Goal: Transaction & Acquisition: Purchase product/service

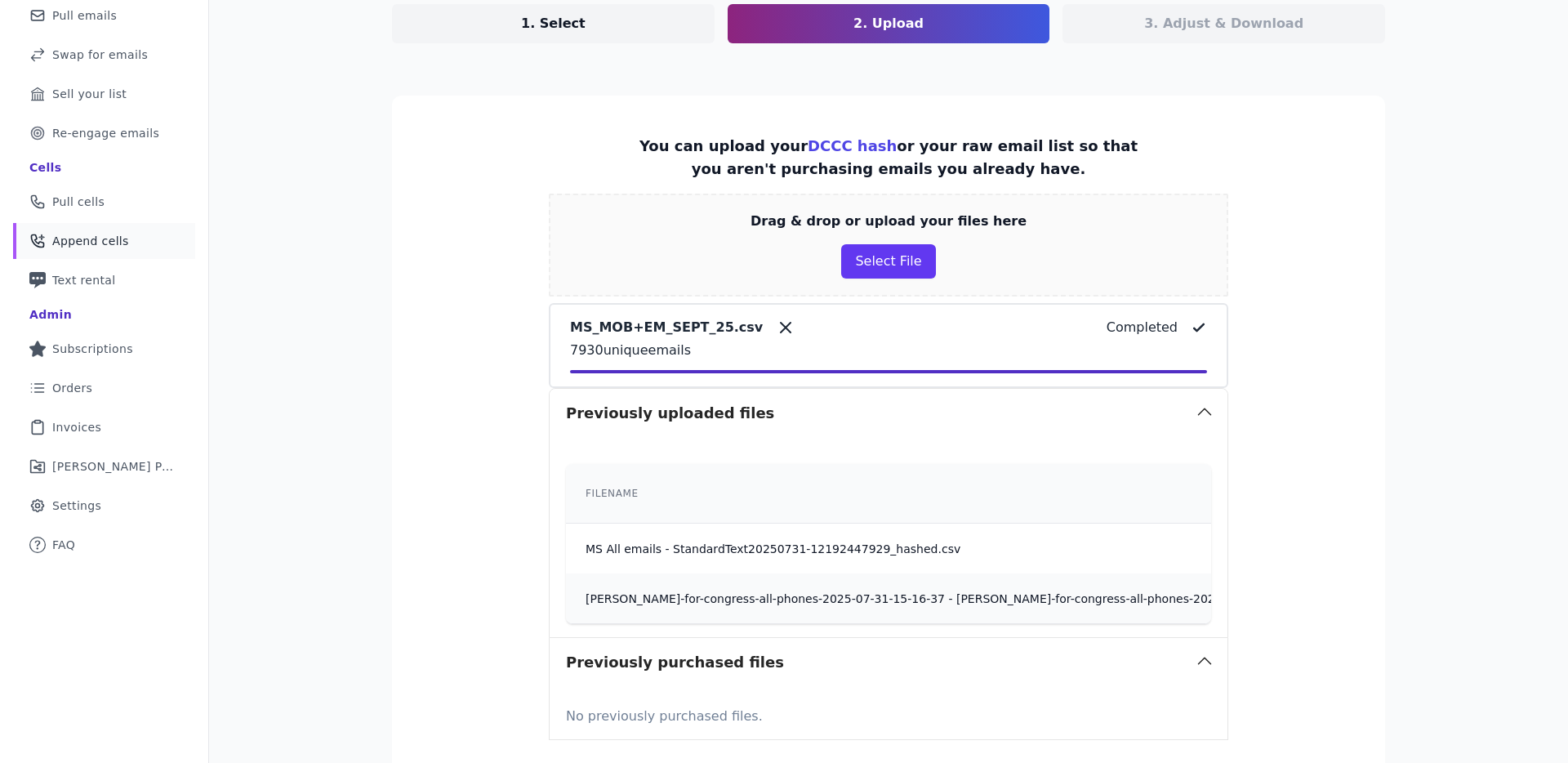
scroll to position [104, 0]
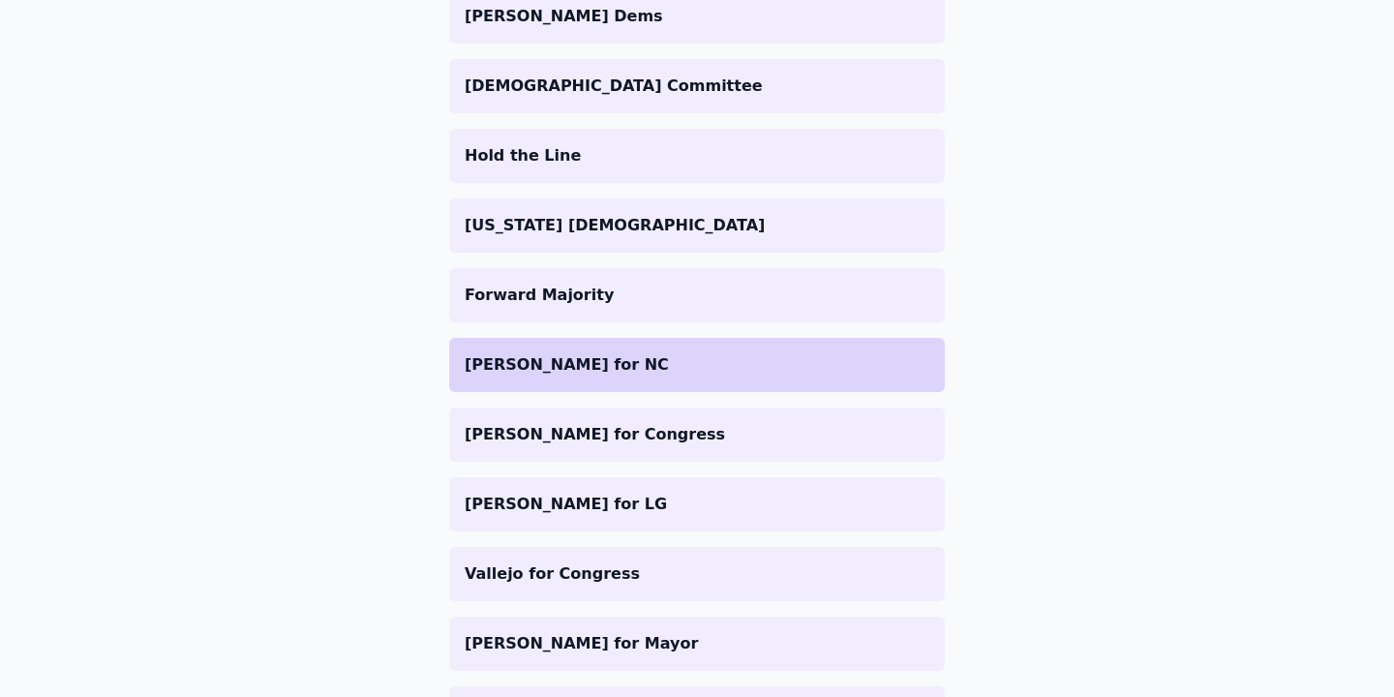
scroll to position [574, 0]
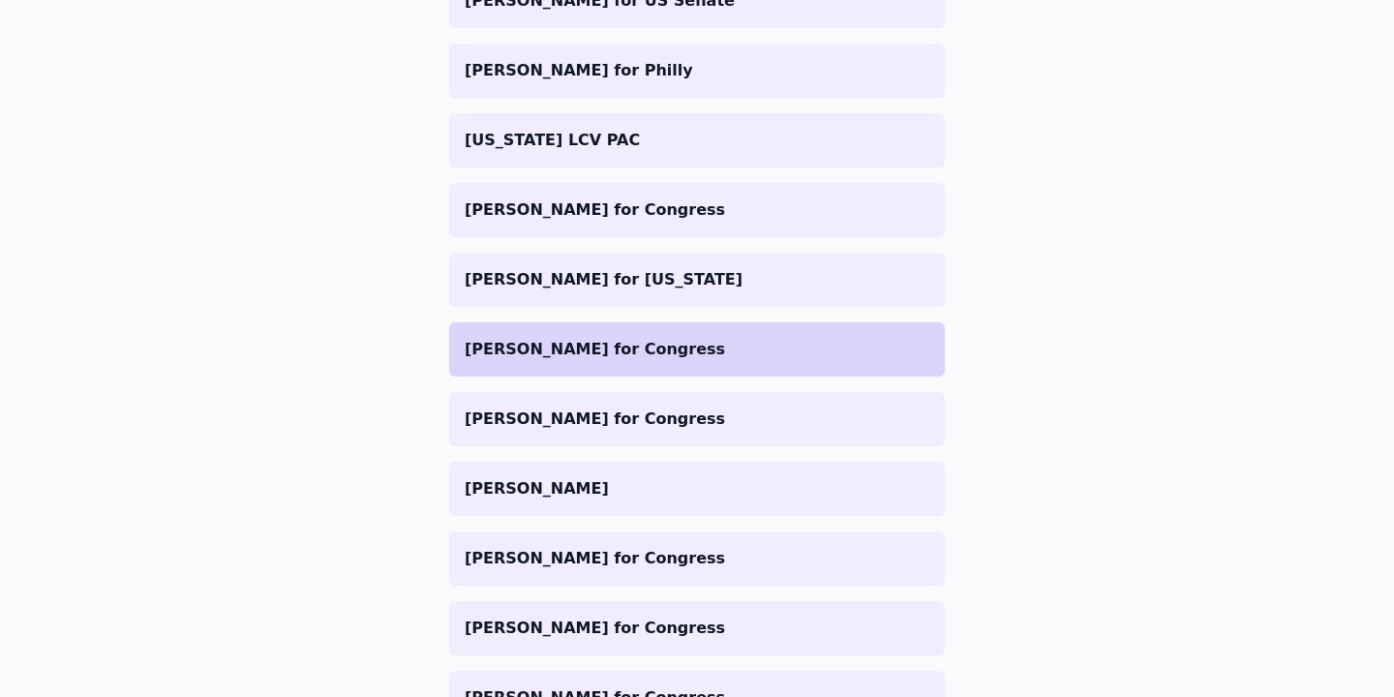
click at [755, 366] on li "[PERSON_NAME] for Congress" at bounding box center [697, 349] width 496 height 54
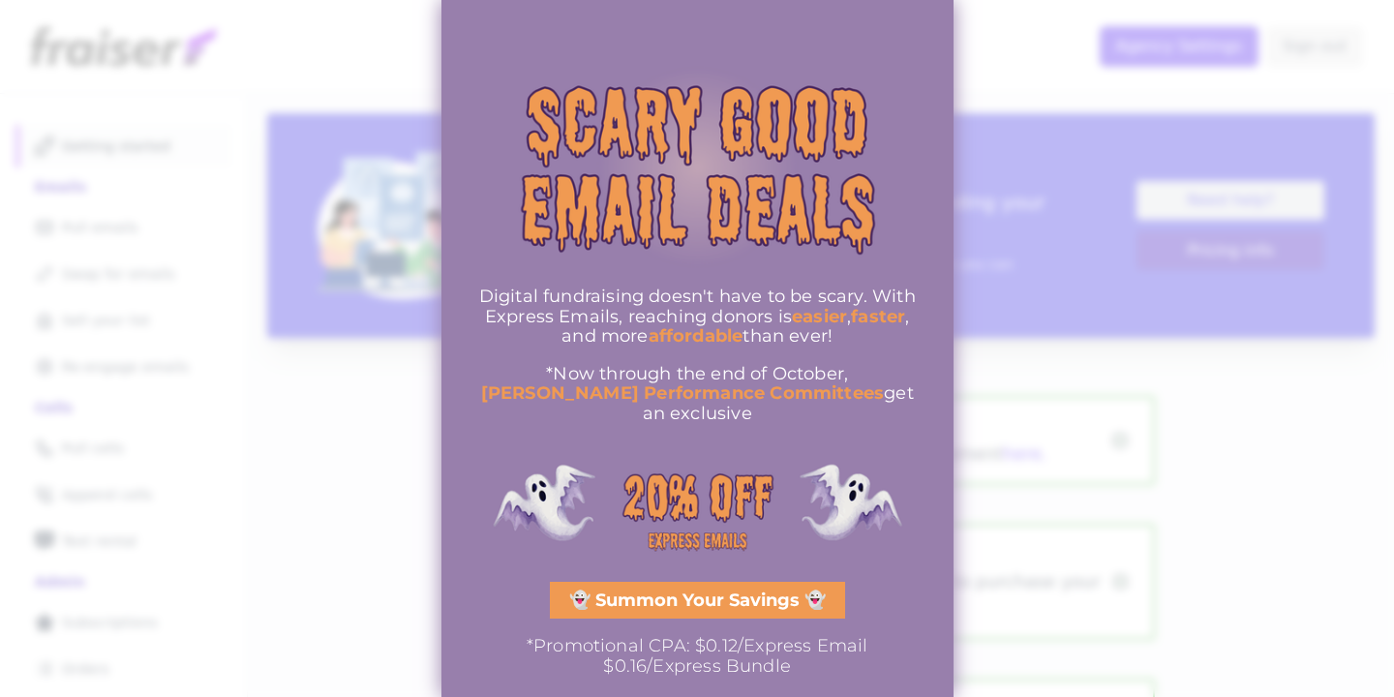
click at [1077, 357] on div at bounding box center [697, 348] width 1394 height 697
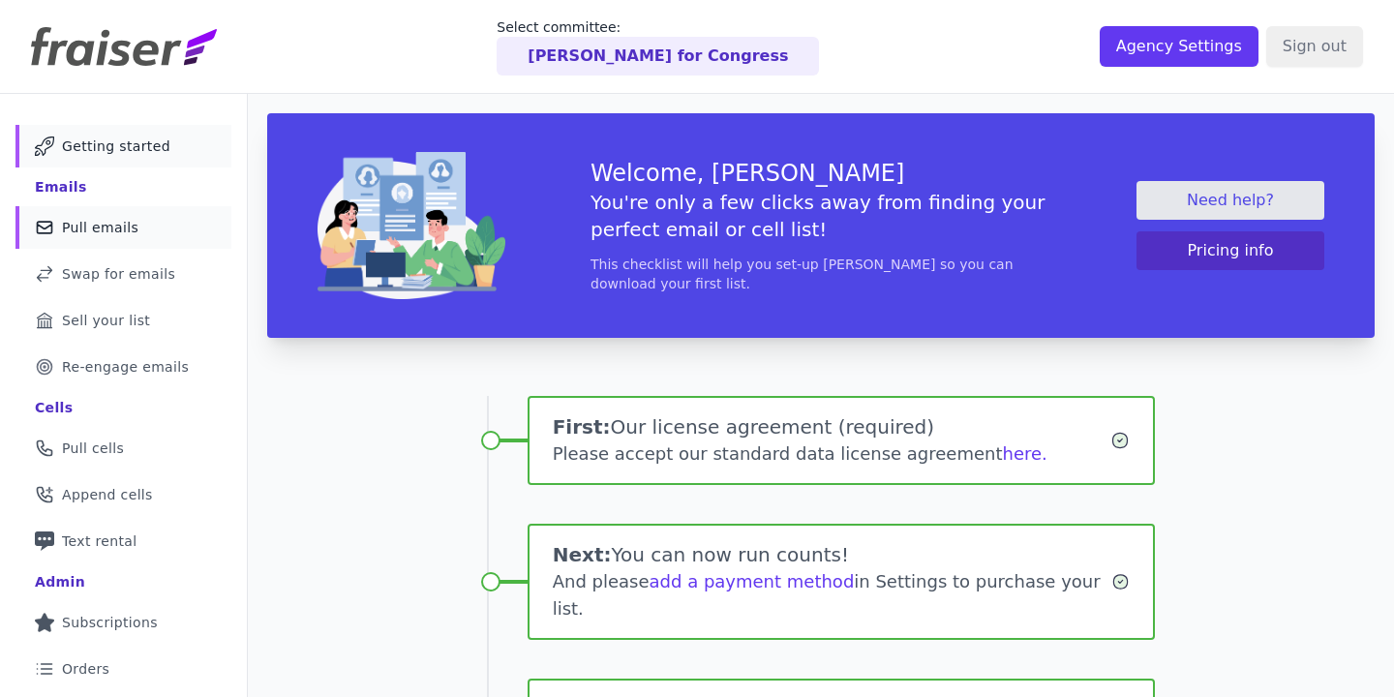
click at [153, 225] on link "Mail Icon Outline of a mail envelope Pull emails" at bounding box center [123, 227] width 216 height 43
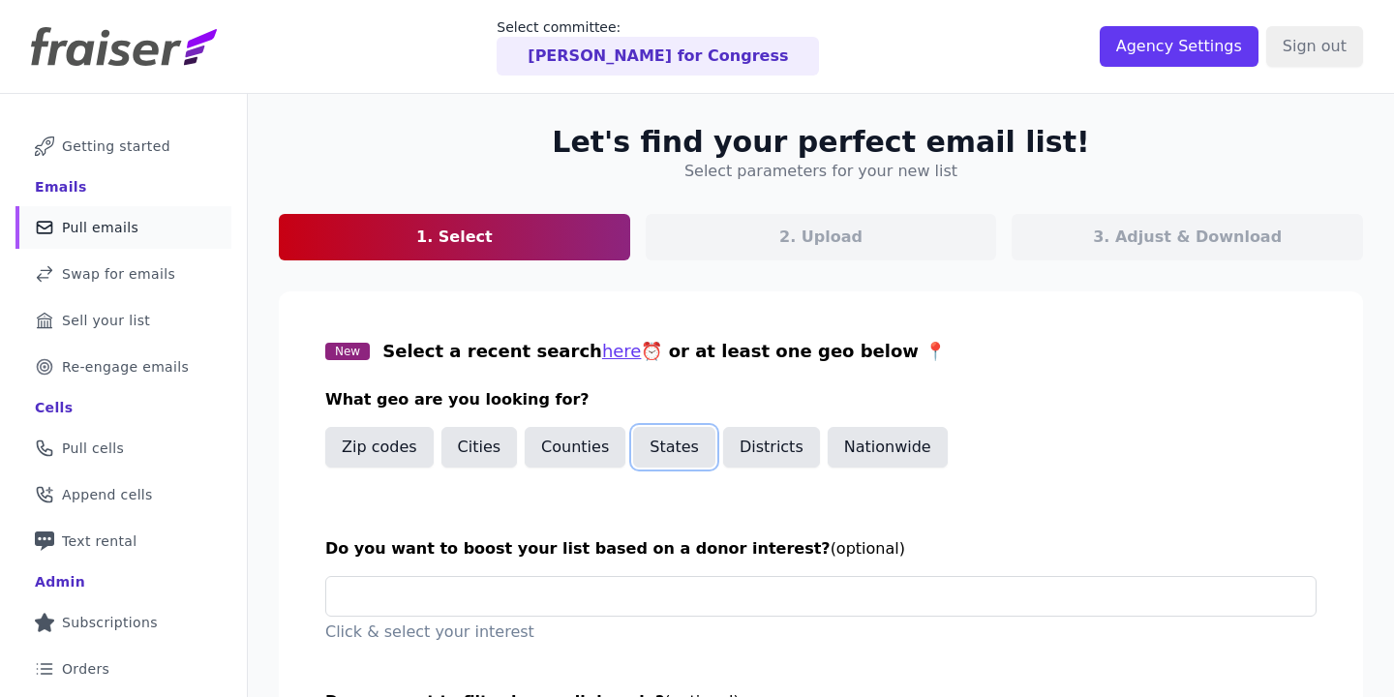
click at [656, 450] on button "States" at bounding box center [674, 447] width 82 height 41
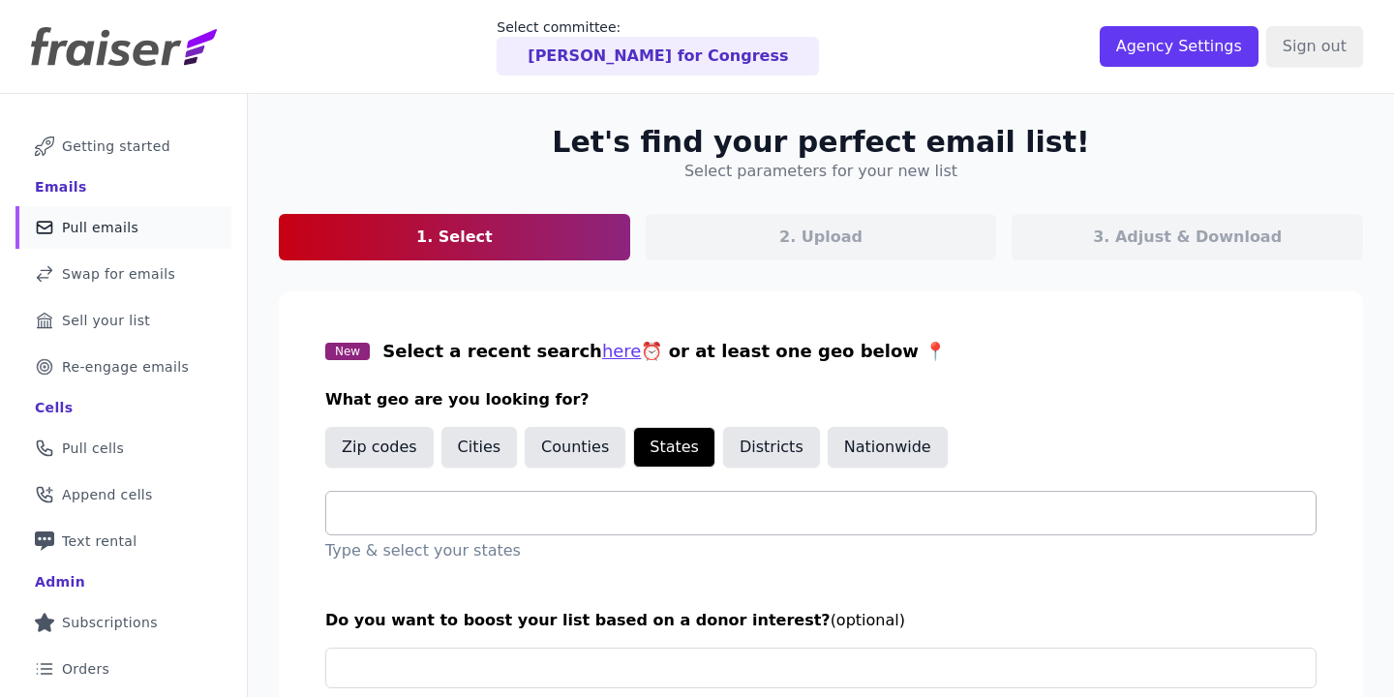
click at [705, 519] on input "text" at bounding box center [829, 512] width 974 height 23
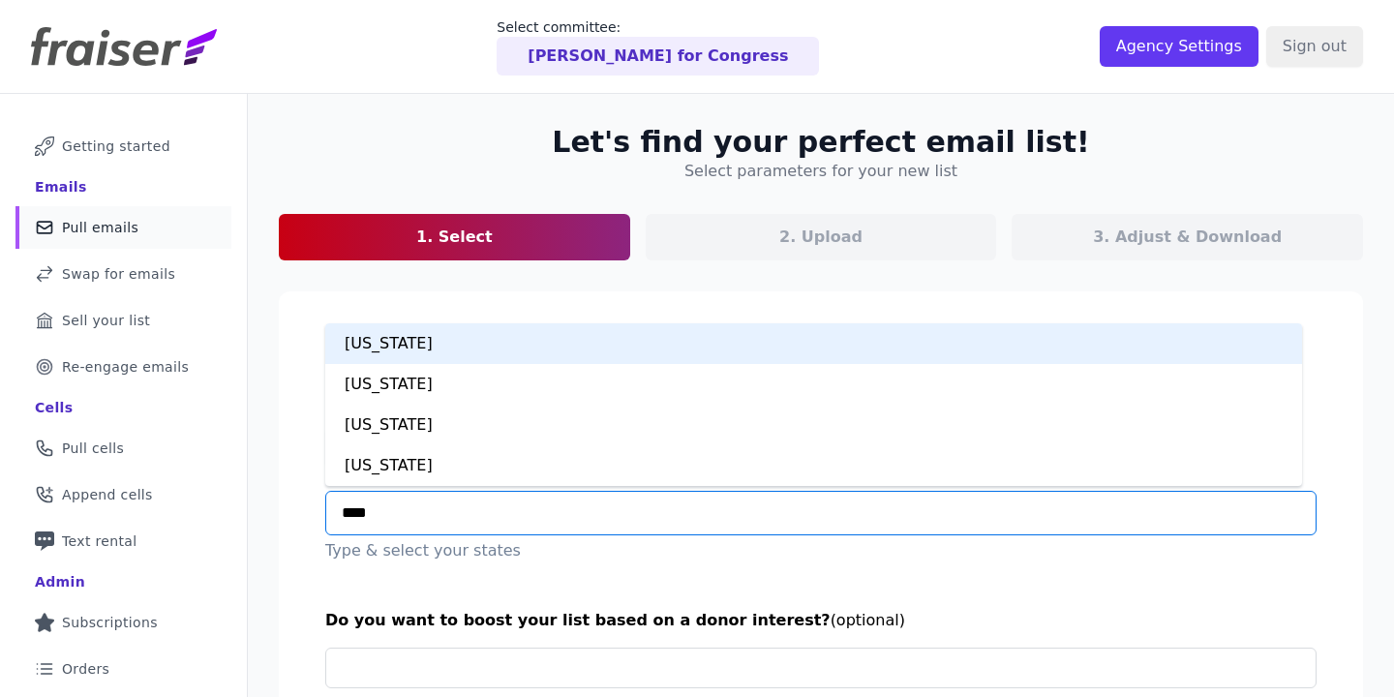
type input "*****"
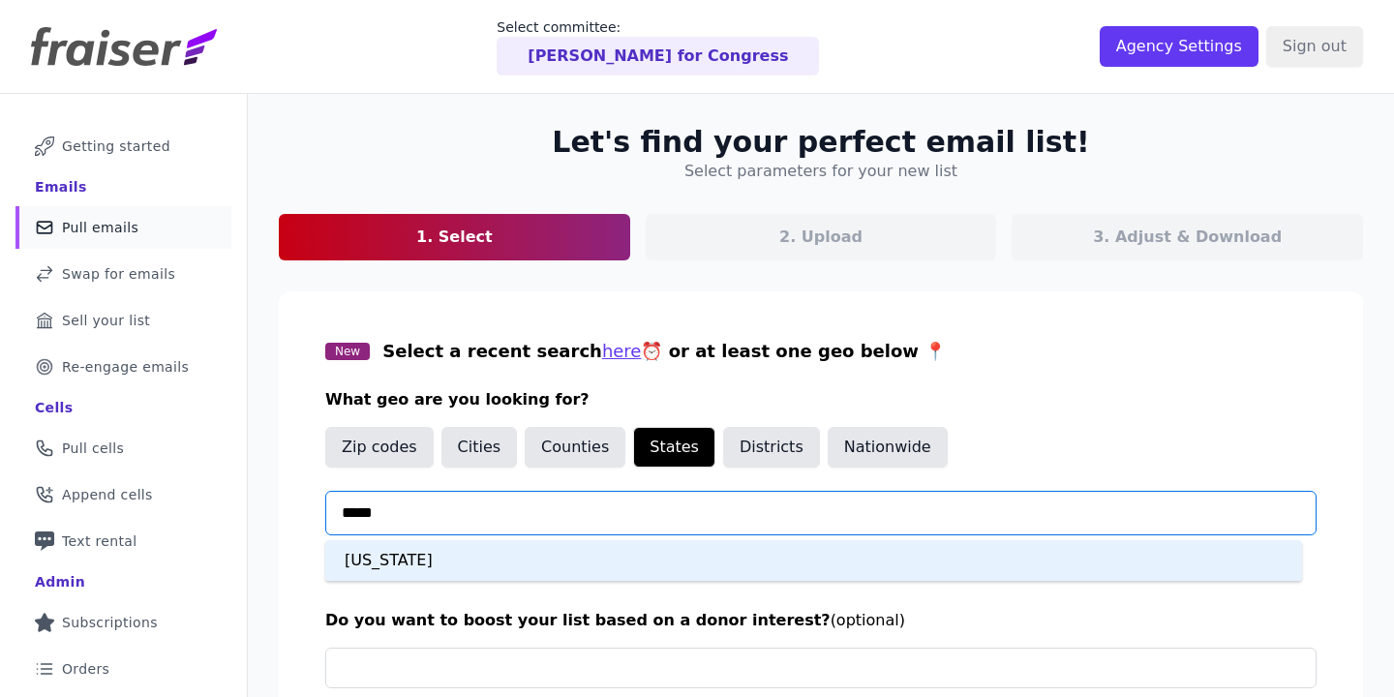
click at [671, 559] on div "New Hampshire" at bounding box center [813, 560] width 977 height 41
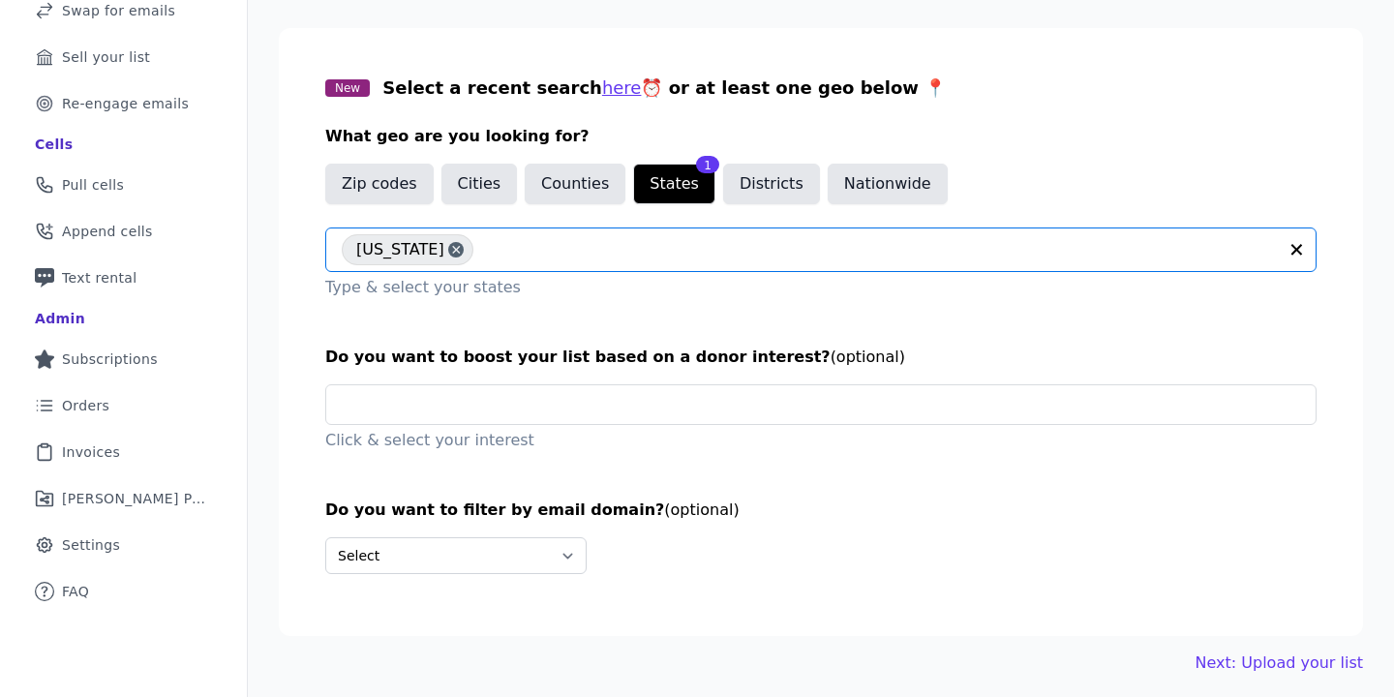
scroll to position [272, 0]
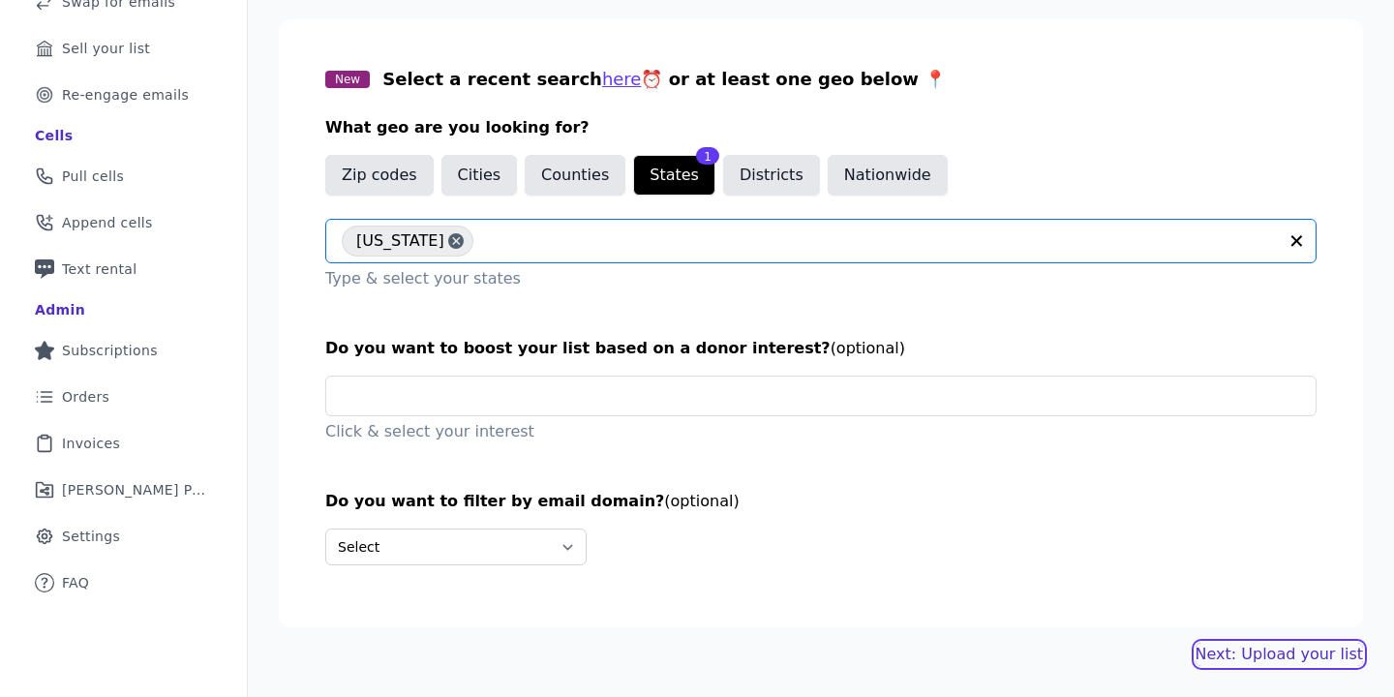
click at [1301, 661] on link "Next: Upload your list" at bounding box center [1278, 654] width 167 height 23
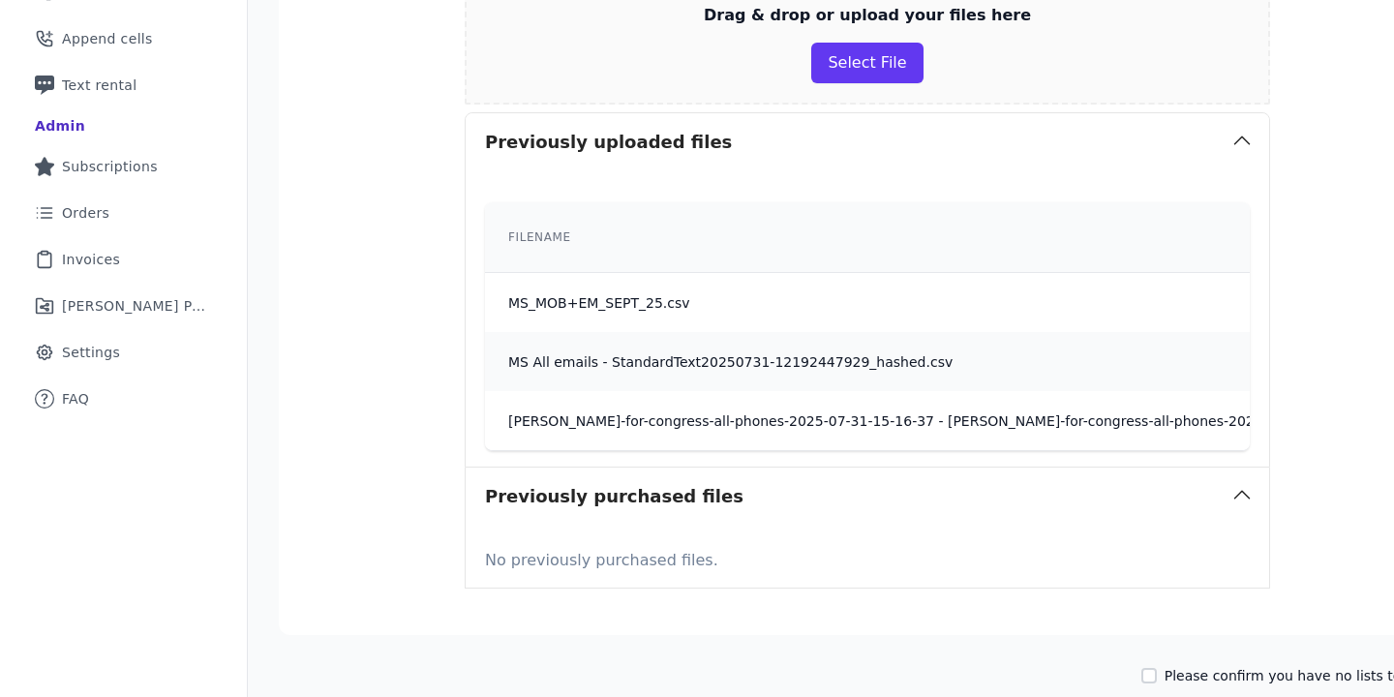
scroll to position [338, 0]
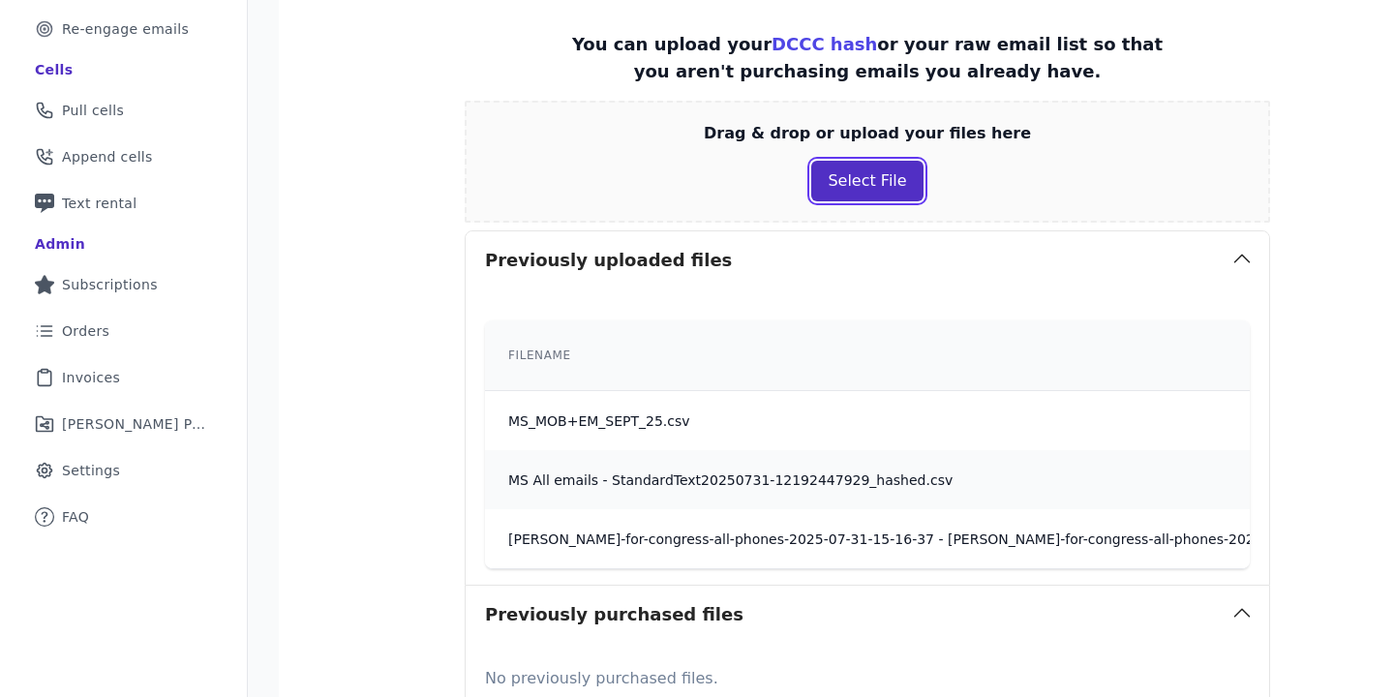
click at [860, 168] on button "Select File" at bounding box center [866, 181] width 111 height 41
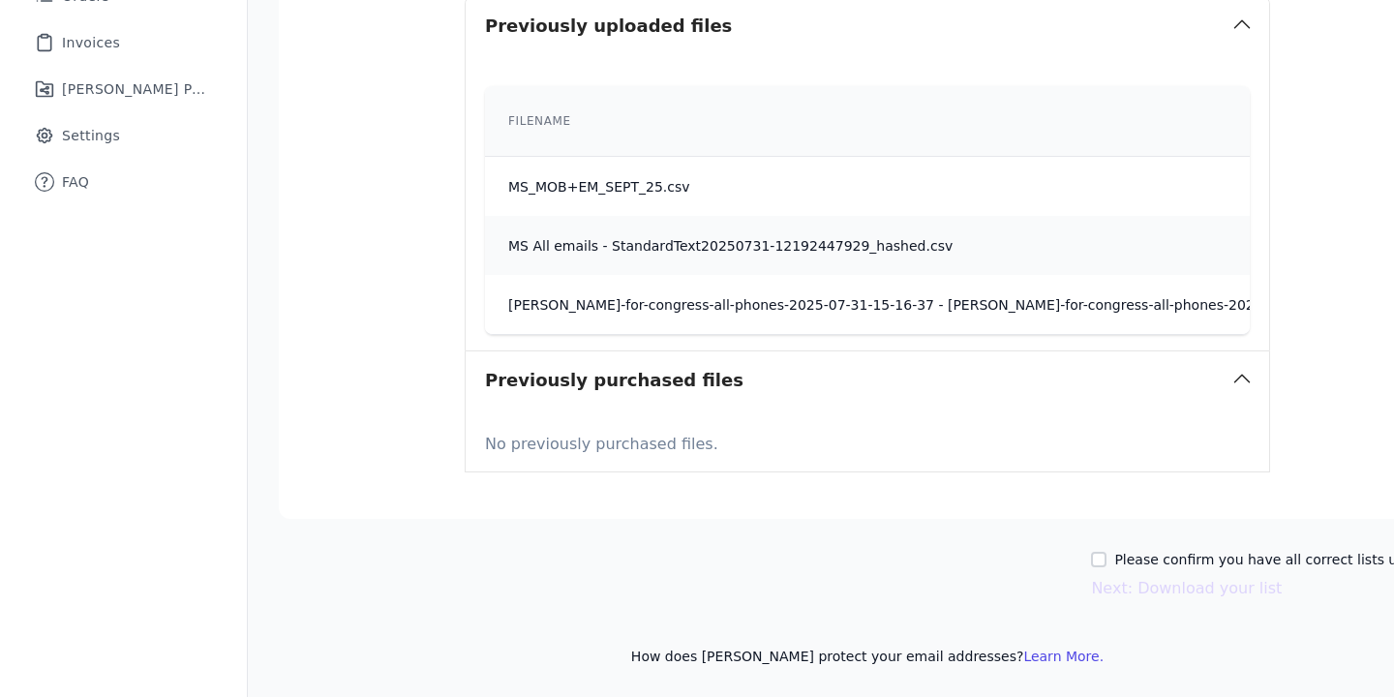
scroll to position [702, 0]
click at [1106, 552] on input "Please confirm you have all correct lists uploaded." at bounding box center [1098, 559] width 15 height 15
checkbox input "true"
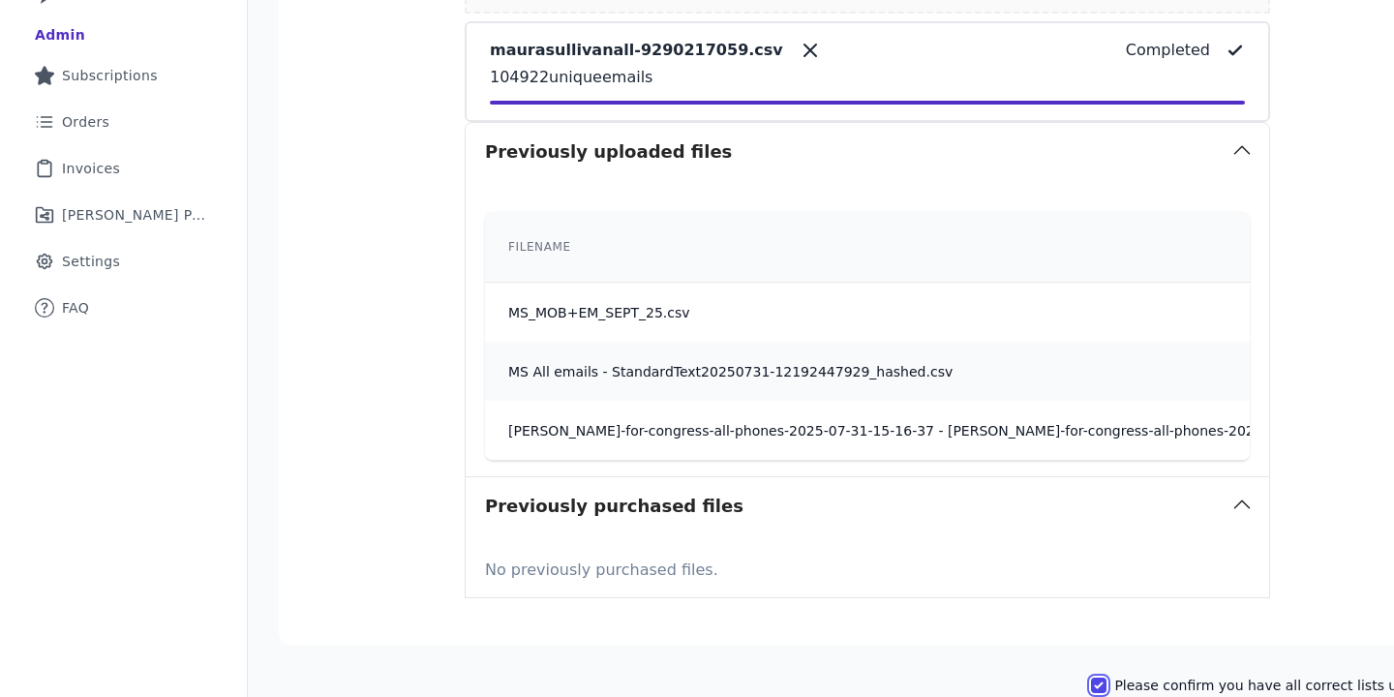
scroll to position [495, 0]
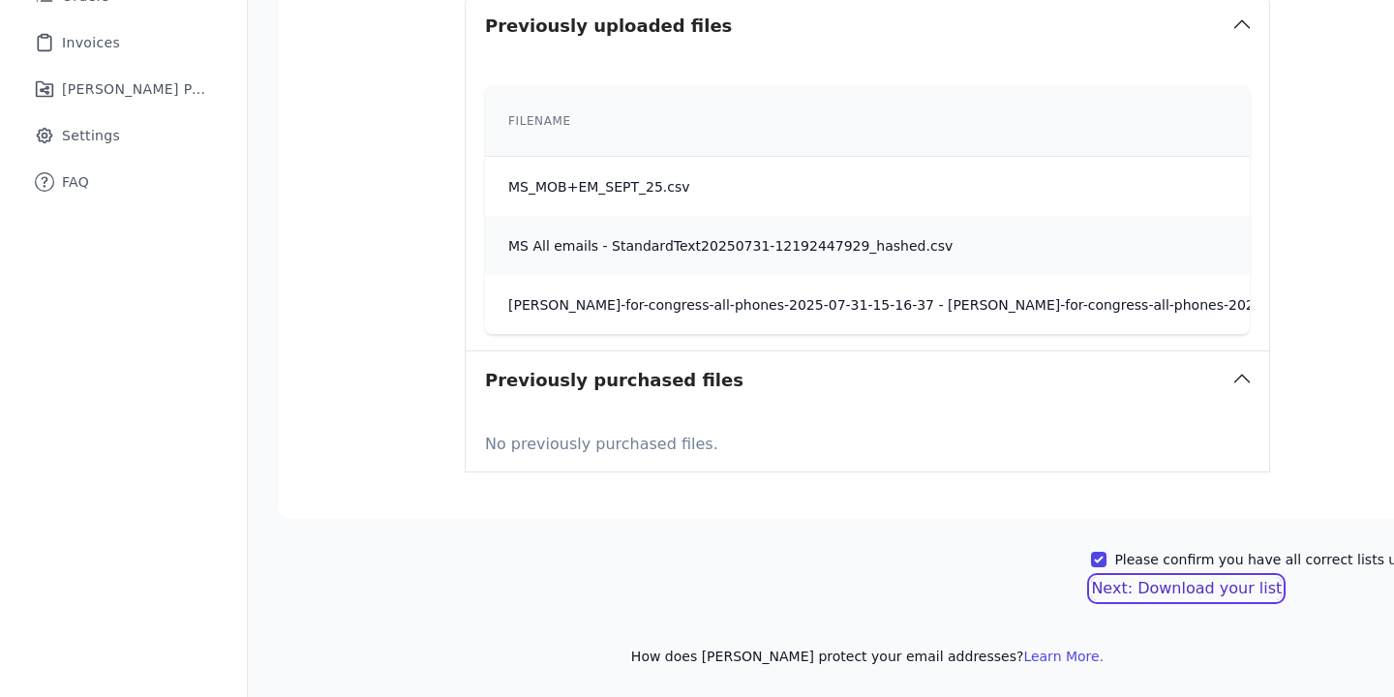
click at [1180, 578] on button "Next: Download your list" at bounding box center [1186, 588] width 191 height 23
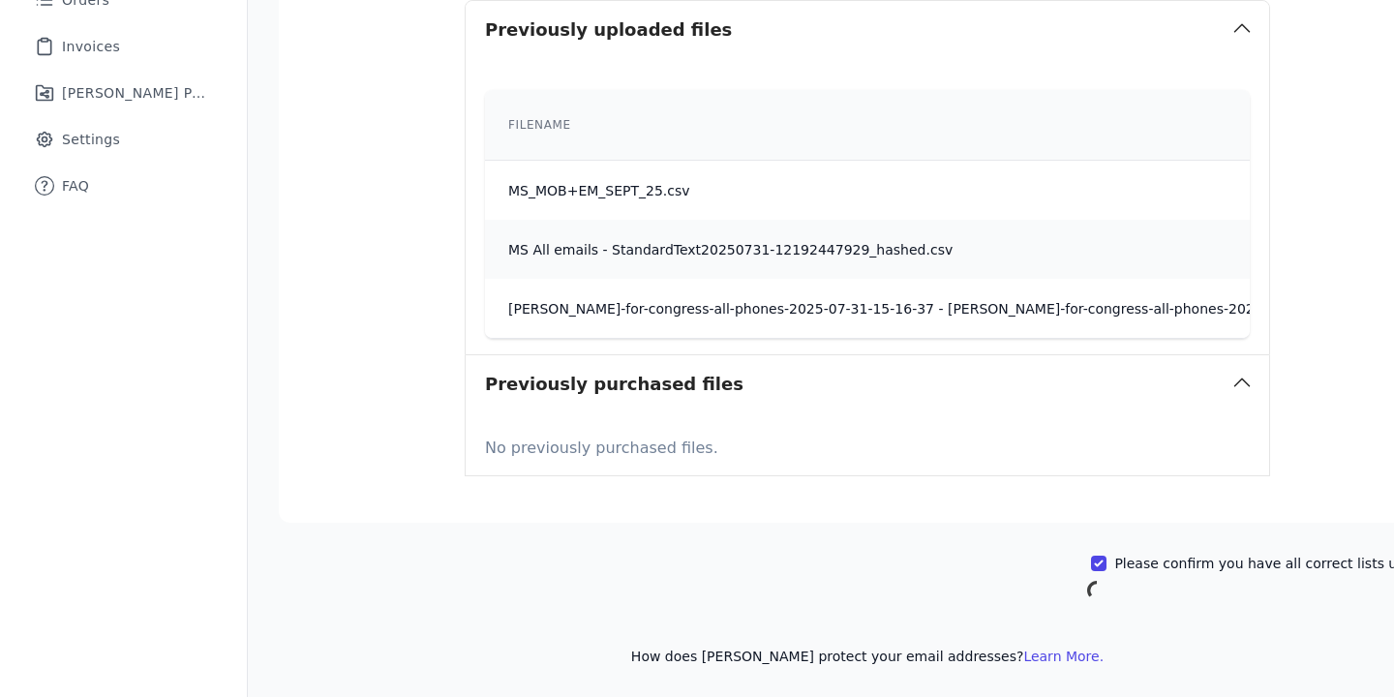
scroll to position [698, 0]
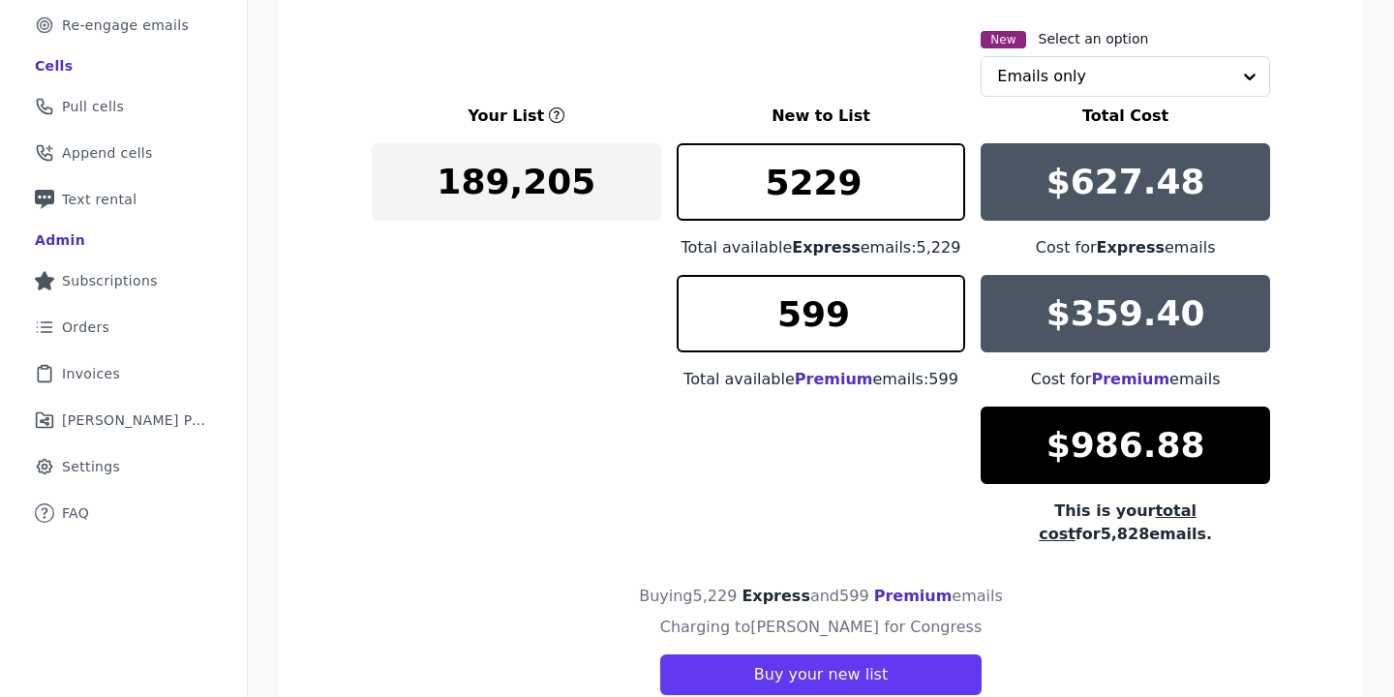
scroll to position [342, 0]
click at [1079, 75] on input "text" at bounding box center [1113, 76] width 233 height 39
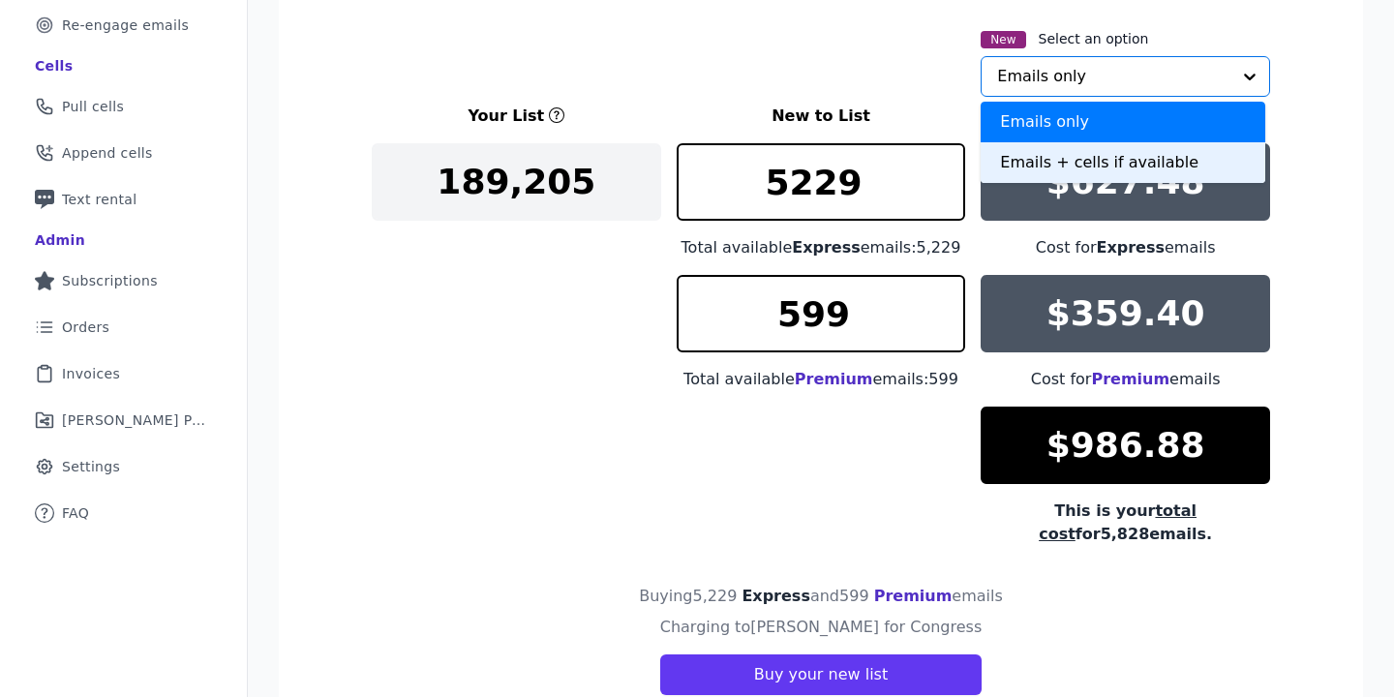
click at [1068, 151] on div "Emails + cells if available" at bounding box center [1122, 162] width 285 height 41
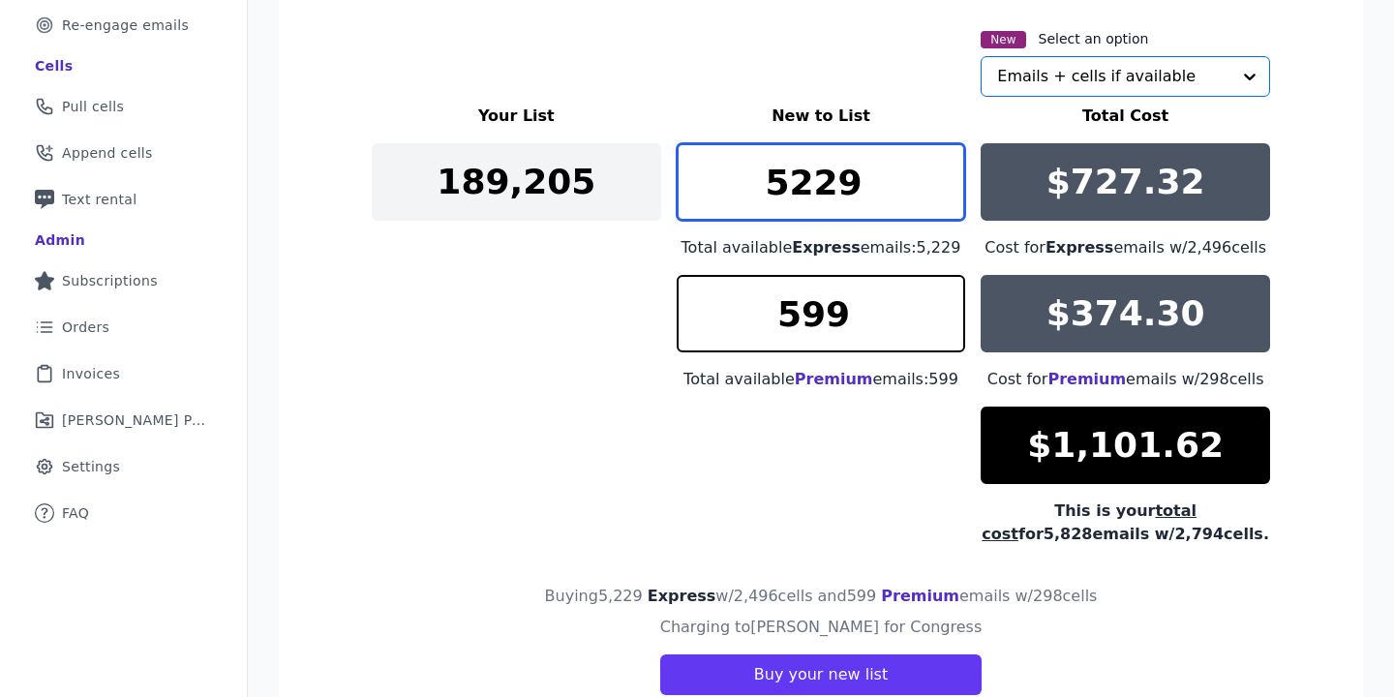
click at [941, 173] on input "5229" at bounding box center [820, 181] width 289 height 77
click at [942, 170] on input "5229" at bounding box center [820, 181] width 289 height 77
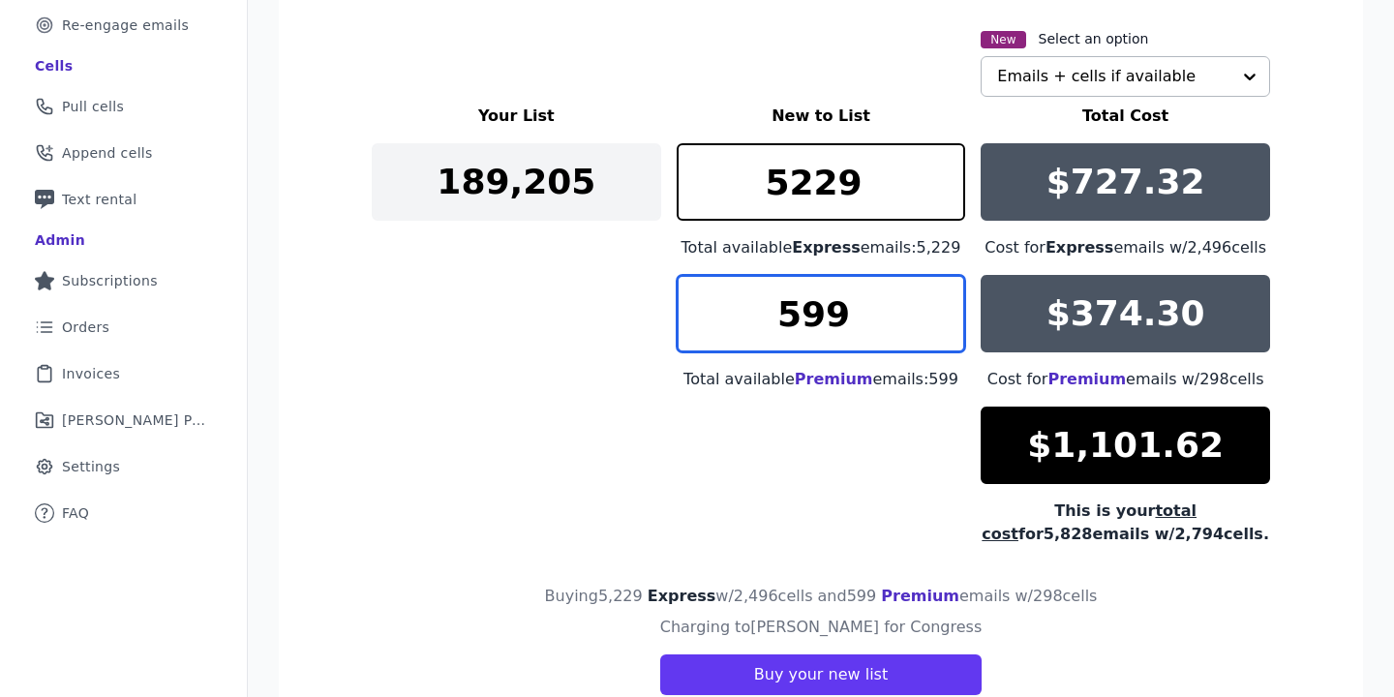
click at [938, 302] on input "599" at bounding box center [820, 313] width 289 height 77
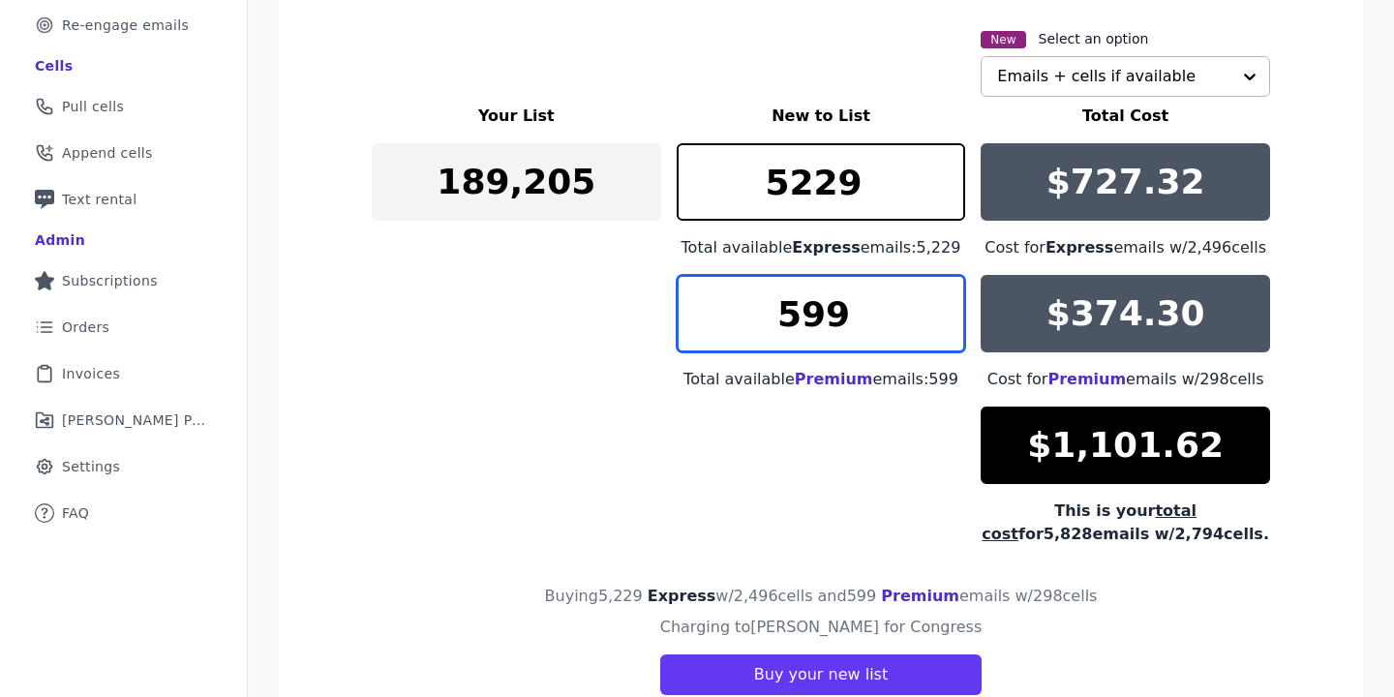
click at [938, 302] on input "599" at bounding box center [820, 313] width 289 height 77
click at [940, 301] on input "599" at bounding box center [820, 313] width 289 height 77
drag, startPoint x: 940, startPoint y: 301, endPoint x: 939, endPoint y: 252, distance: 49.4
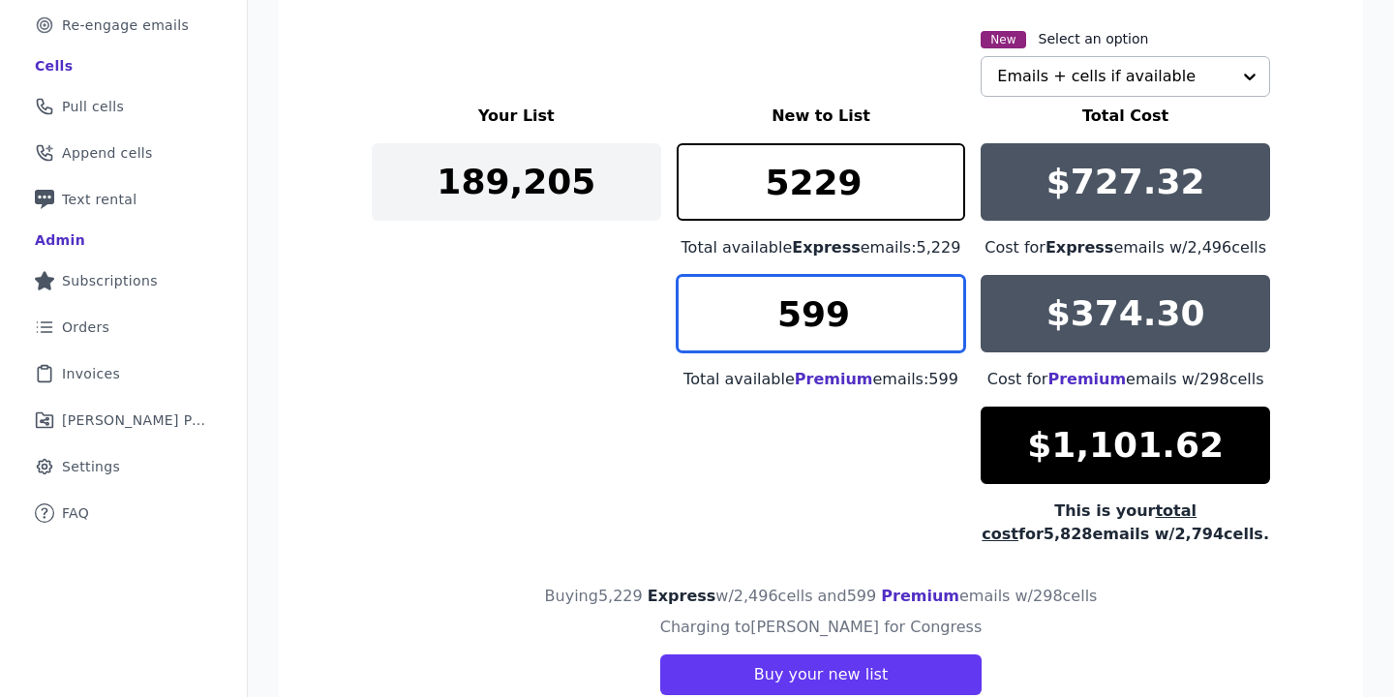
click at [940, 301] on input "599" at bounding box center [820, 313] width 289 height 77
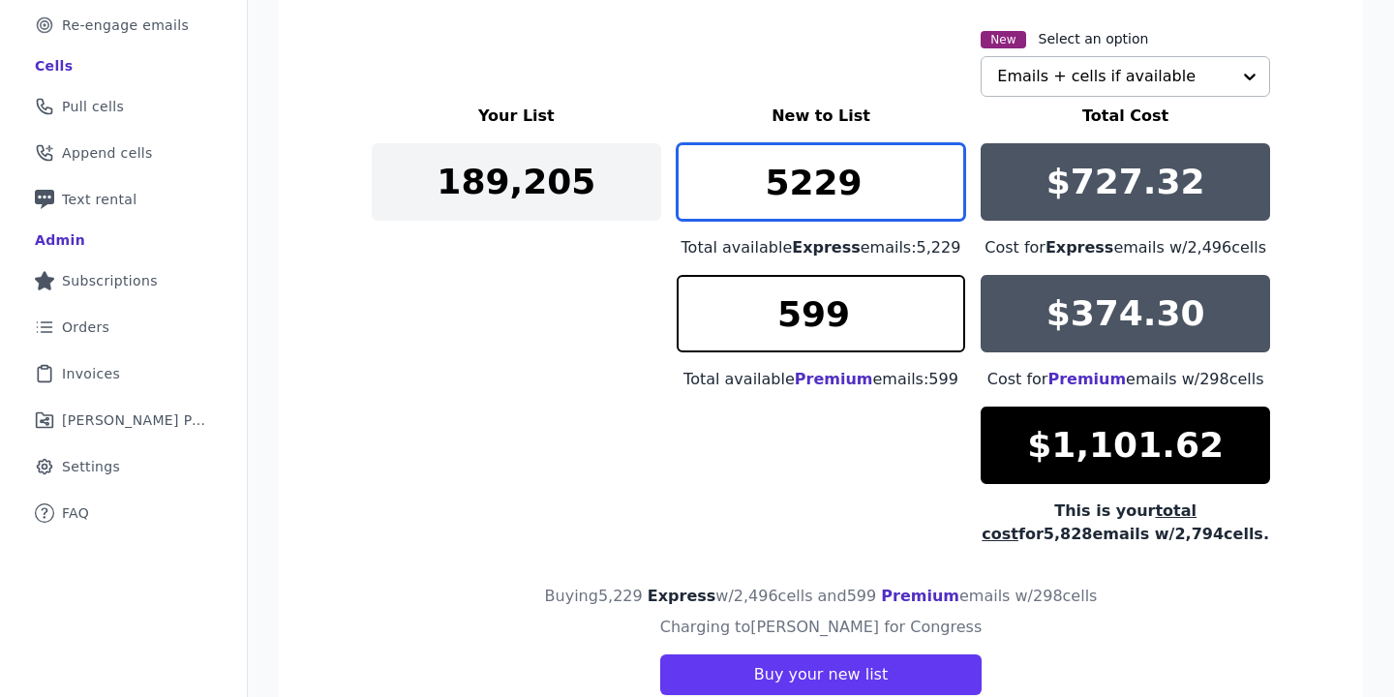
click at [937, 173] on input "5229" at bounding box center [820, 181] width 289 height 77
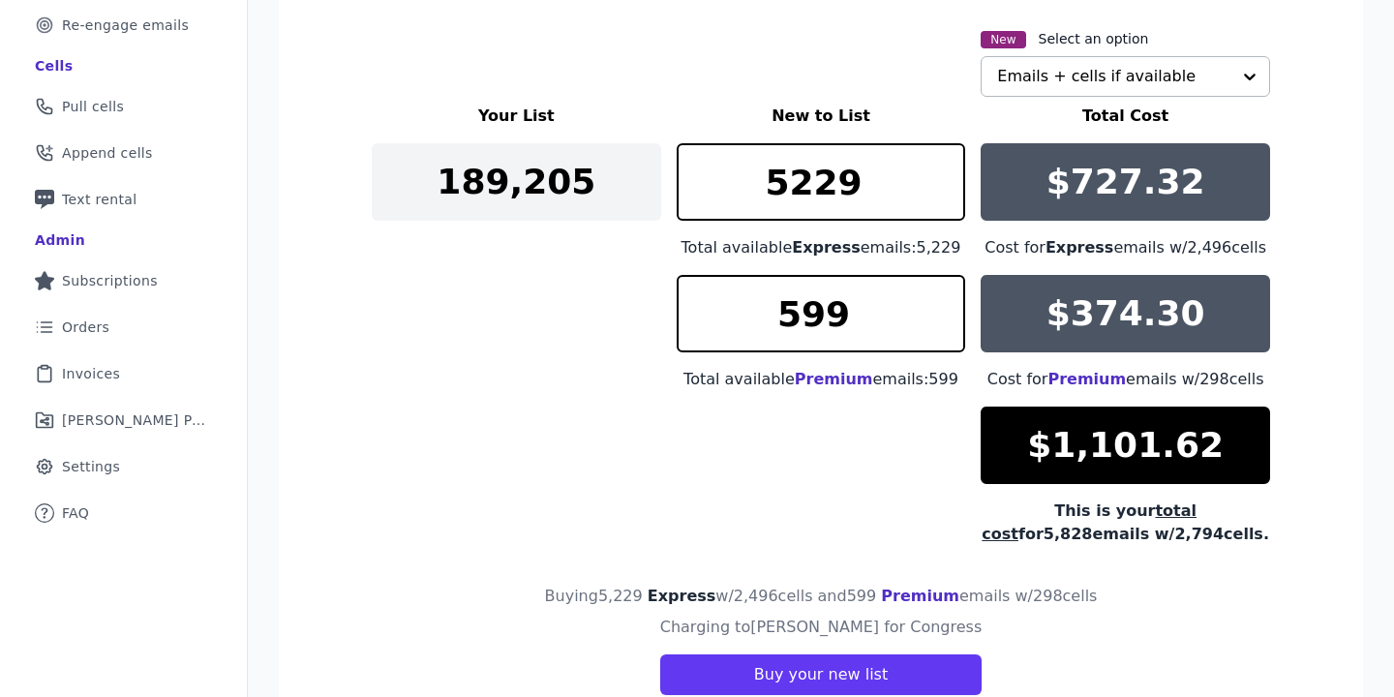
click at [911, 486] on div "Your List New to List Total Cost 189,205 5229 Total available Express emails: 5…" at bounding box center [821, 325] width 898 height 441
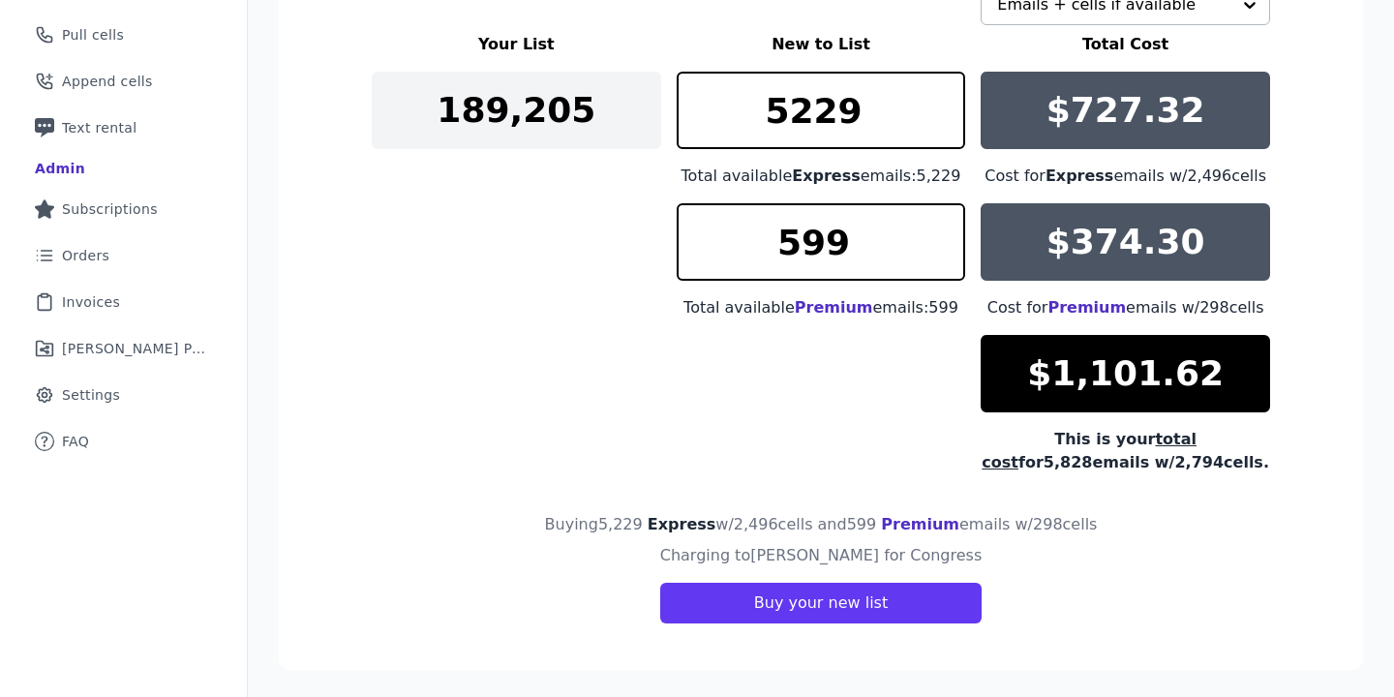
scroll to position [418, 0]
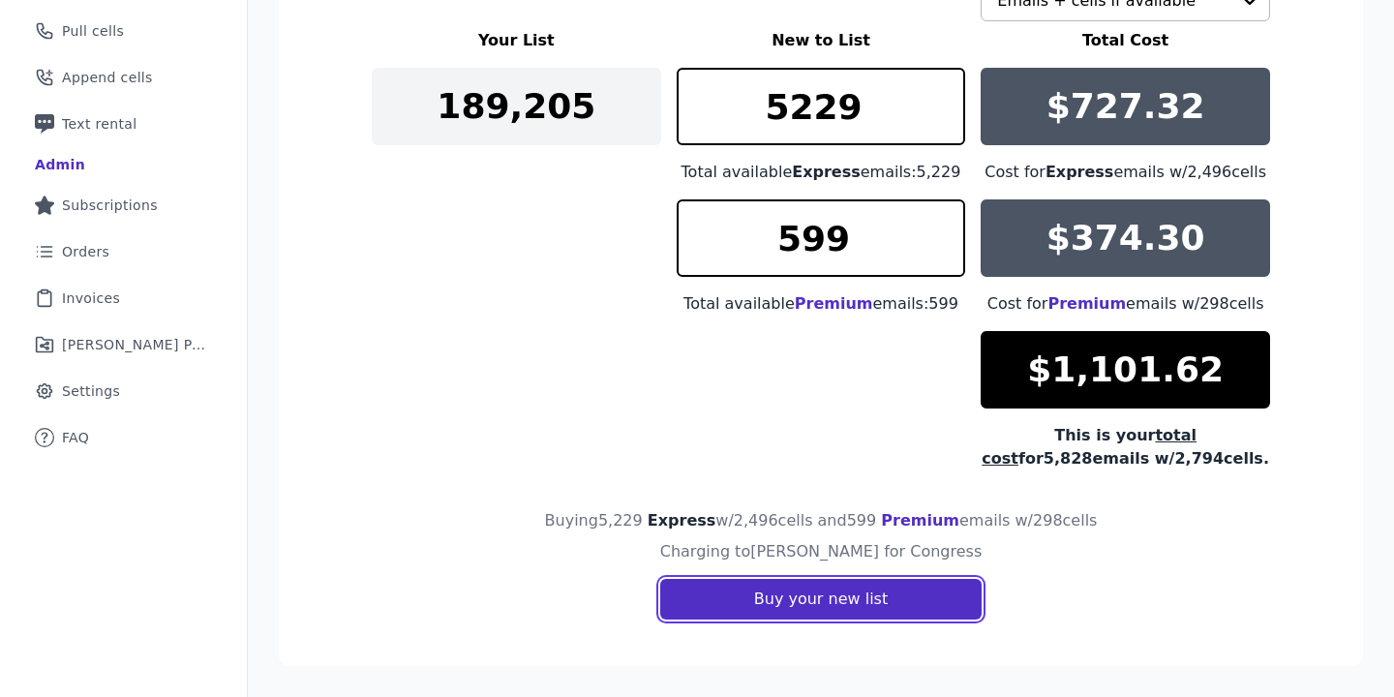
click at [833, 608] on button "Buy your new list" at bounding box center [820, 599] width 321 height 41
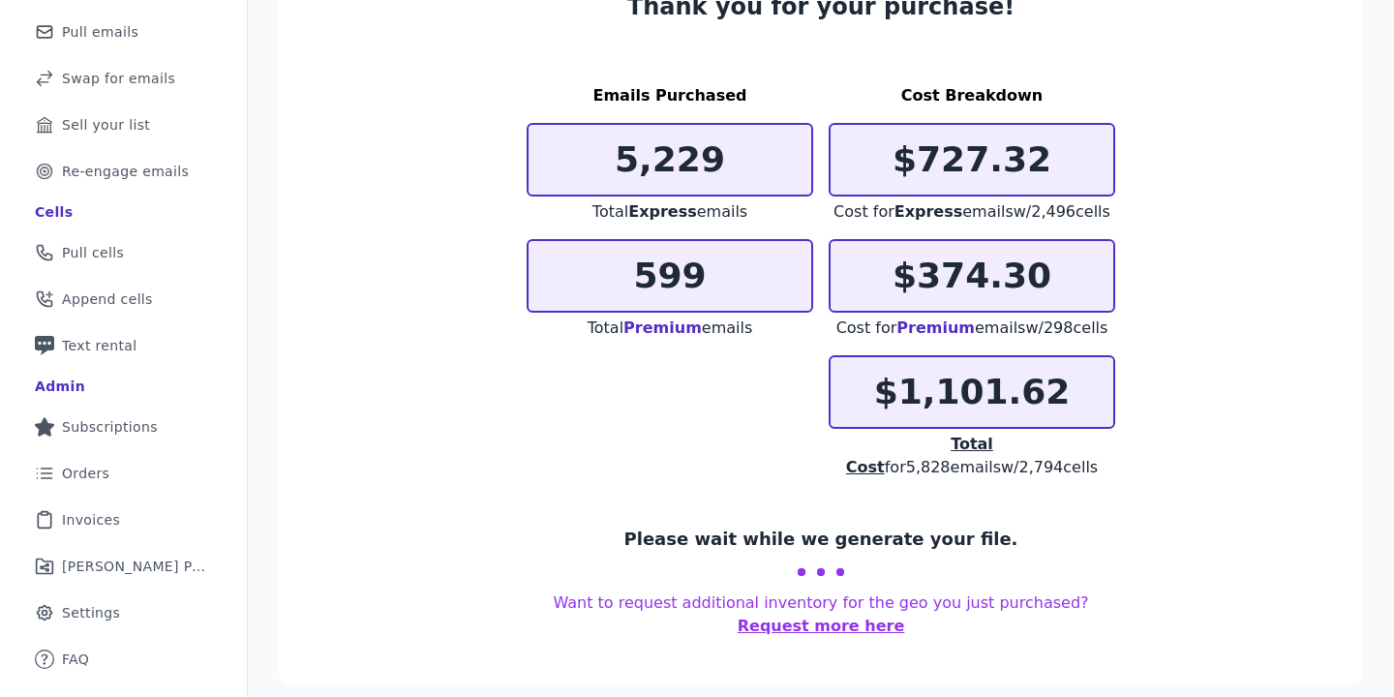
scroll to position [214, 0]
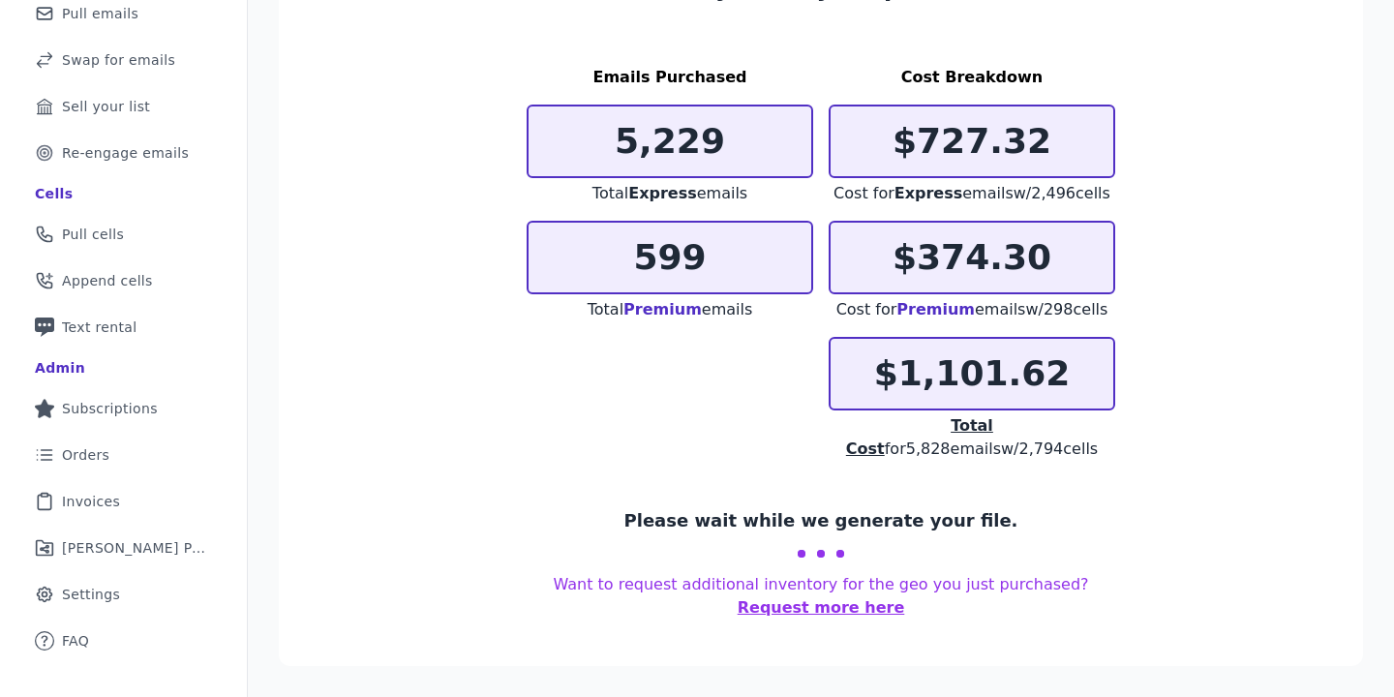
click at [833, 602] on button "Request more here" at bounding box center [820, 607] width 167 height 23
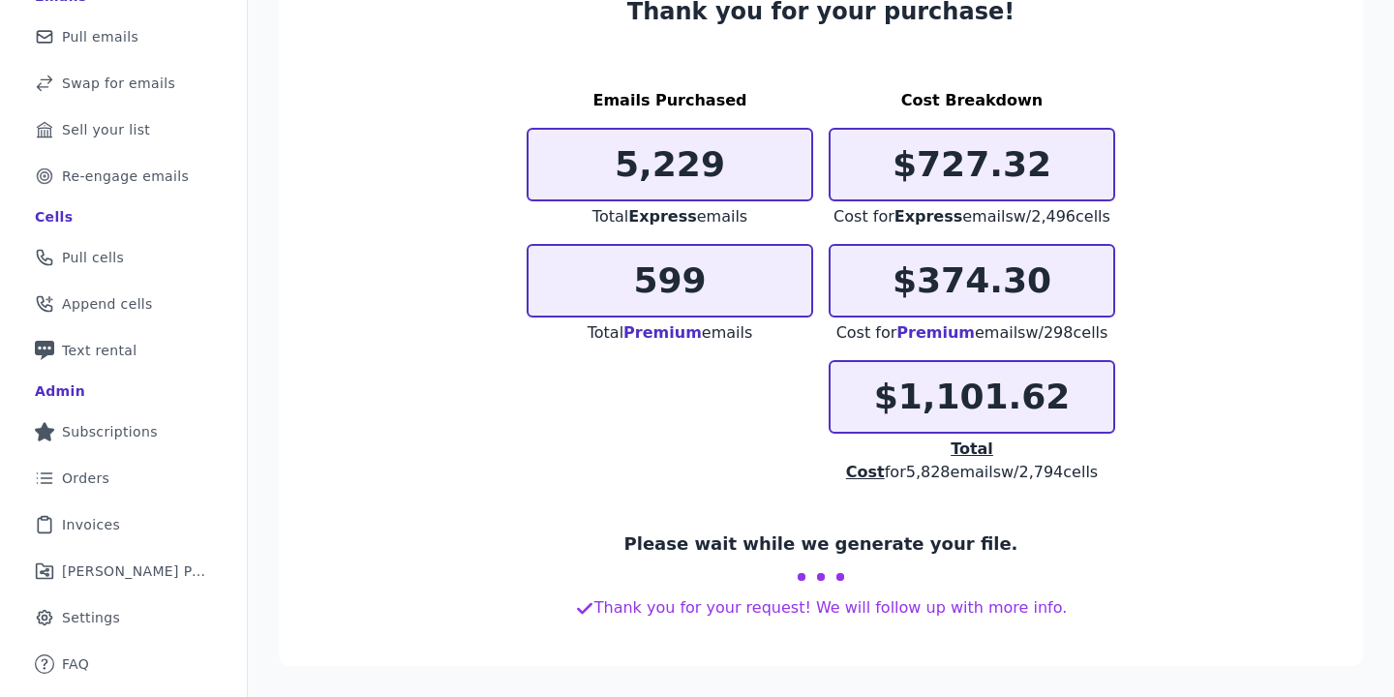
scroll to position [179, 0]
